Goal: Navigation & Orientation: Find specific page/section

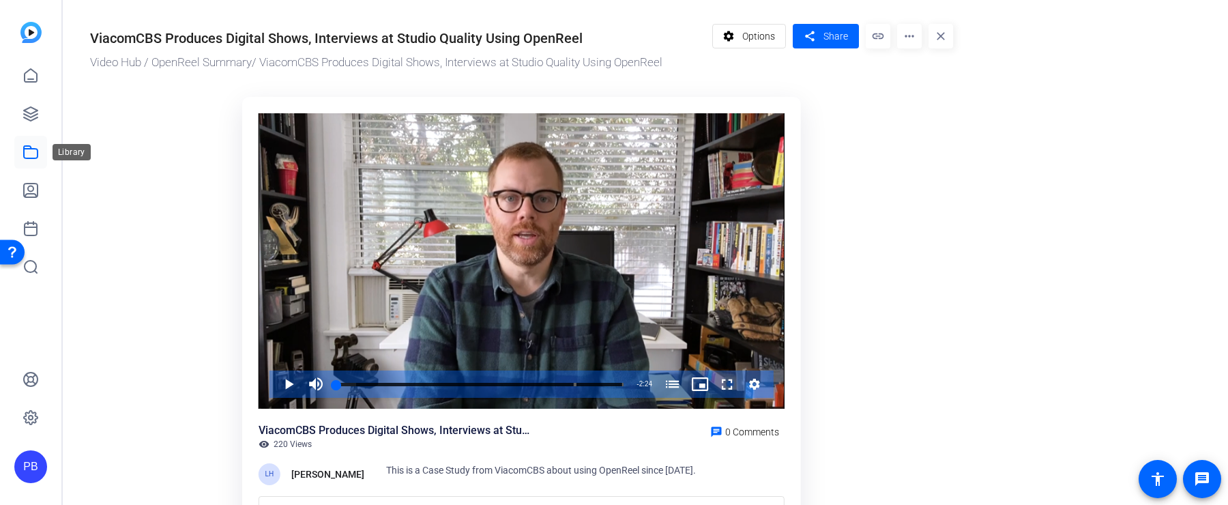
click at [31, 153] on icon at bounding box center [31, 152] width 16 height 16
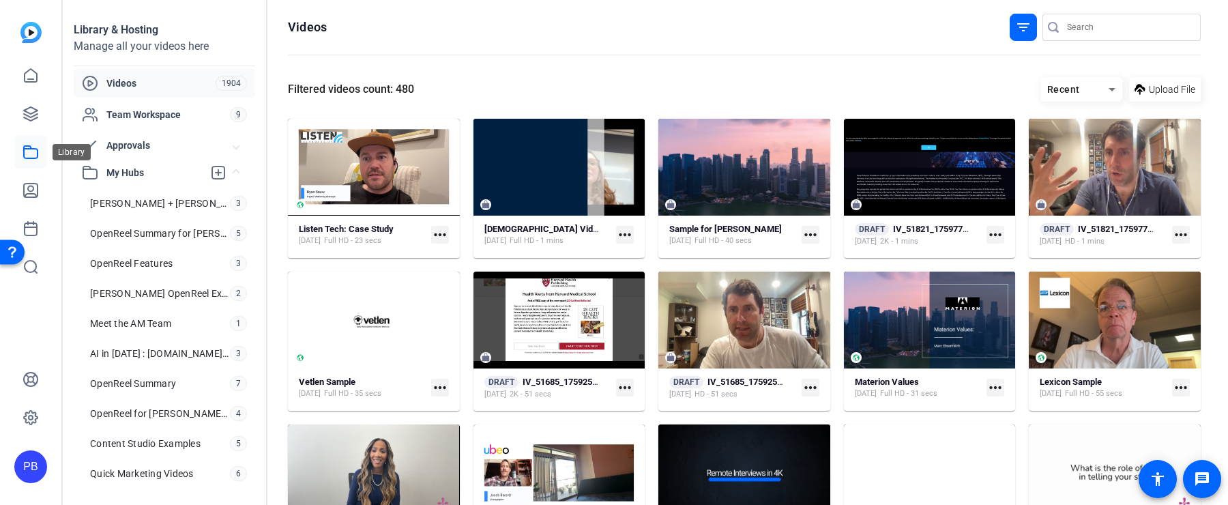
click at [30, 147] on icon at bounding box center [31, 152] width 14 height 12
click at [164, 140] on span "Approvals" at bounding box center [169, 145] width 127 height 14
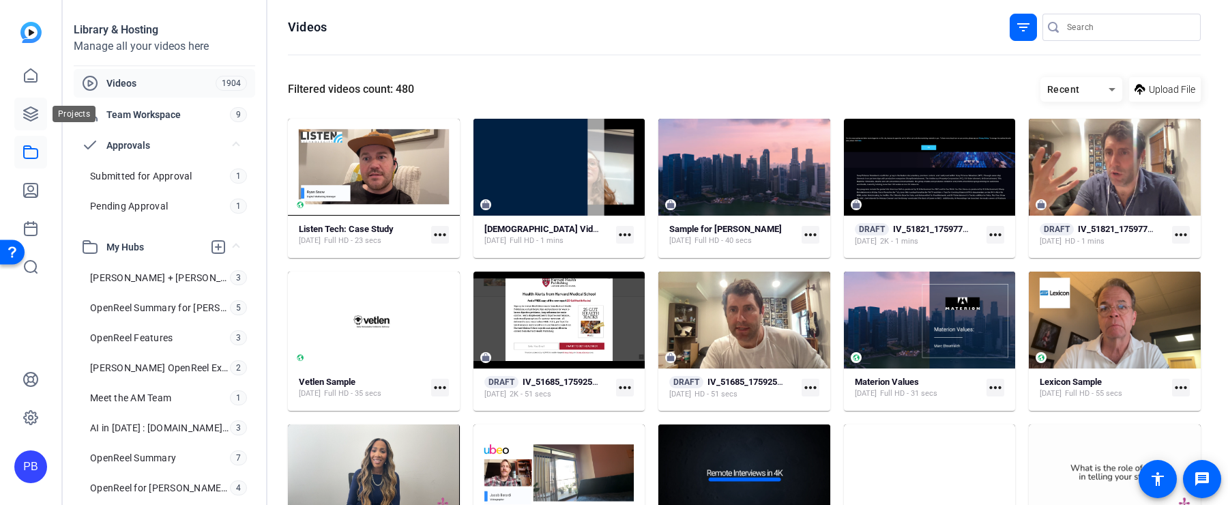
click at [34, 113] on icon at bounding box center [31, 114] width 16 height 16
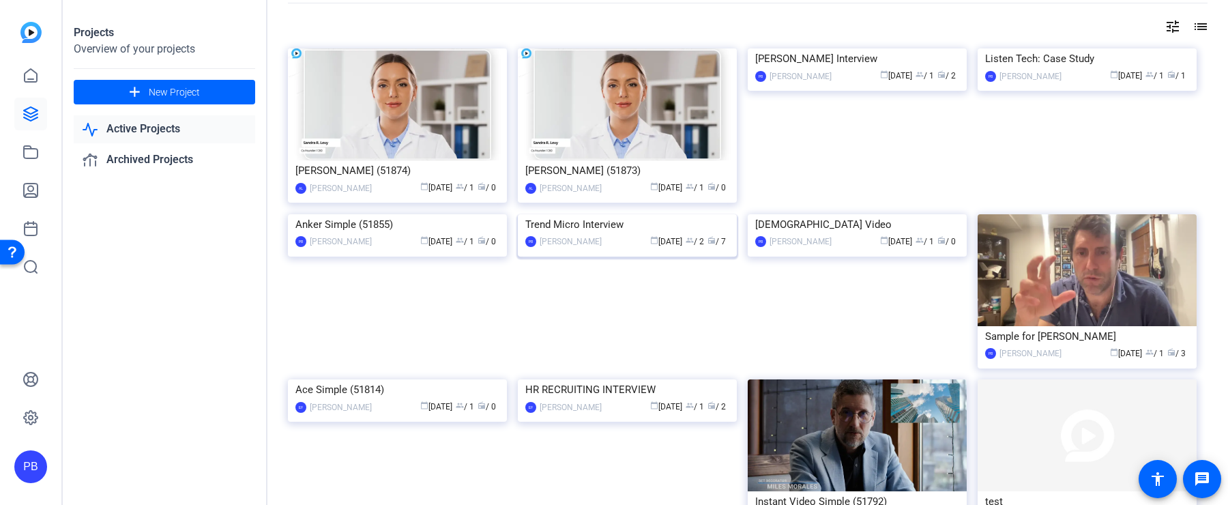
scroll to position [53, 0]
click at [652, 214] on img at bounding box center [627, 214] width 219 height 0
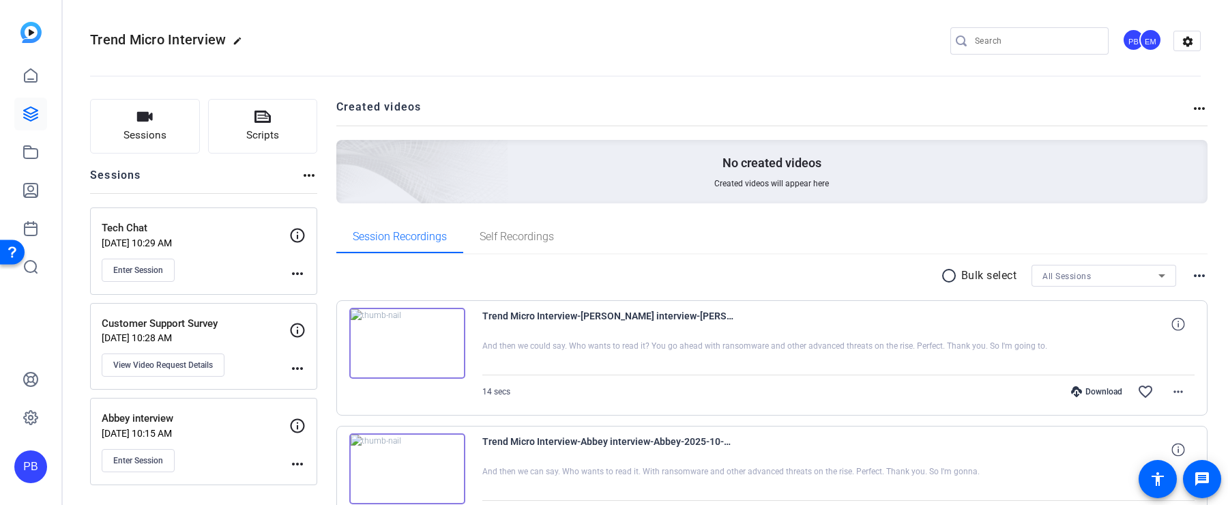
click at [407, 341] on img at bounding box center [407, 343] width 116 height 71
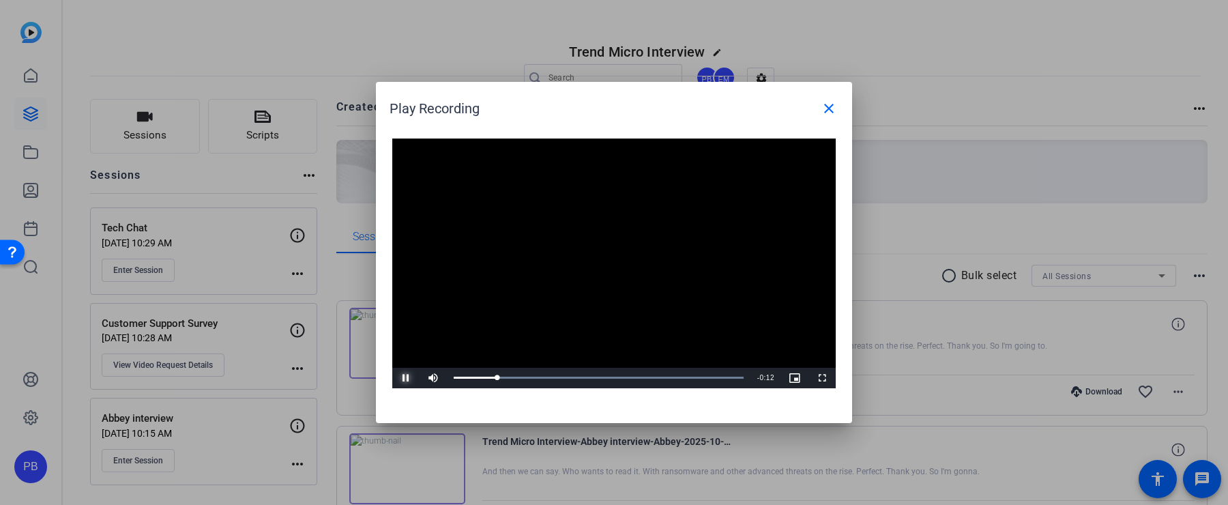
click at [409, 378] on span "Video Player" at bounding box center [405, 378] width 27 height 0
click at [832, 111] on mat-icon "close" at bounding box center [829, 108] width 16 height 16
